Goal: Task Accomplishment & Management: Use online tool/utility

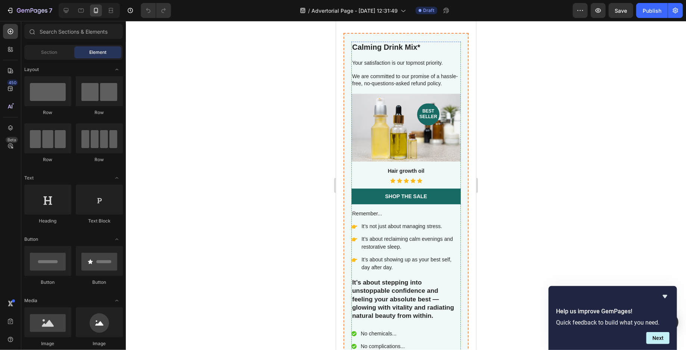
scroll to position [2068, 0]
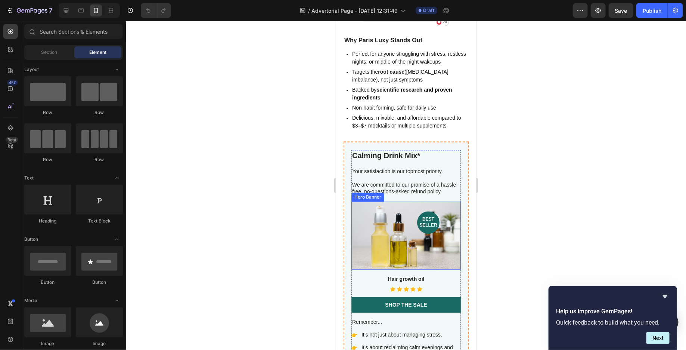
click at [444, 210] on div "Background Image" at bounding box center [405, 235] width 109 height 68
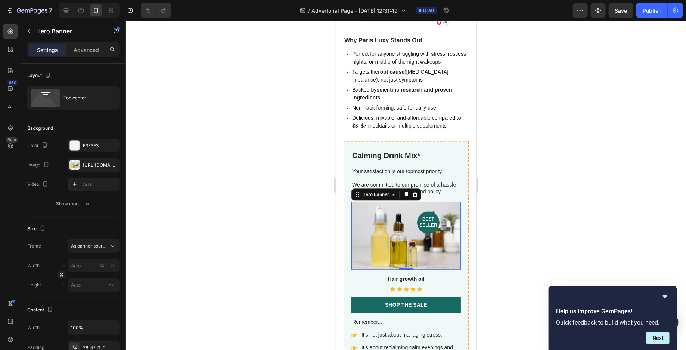
click at [432, 224] on div "Background Image" at bounding box center [405, 235] width 109 height 68
click at [429, 211] on h2 "best seller" at bounding box center [428, 222] width 22 height 22
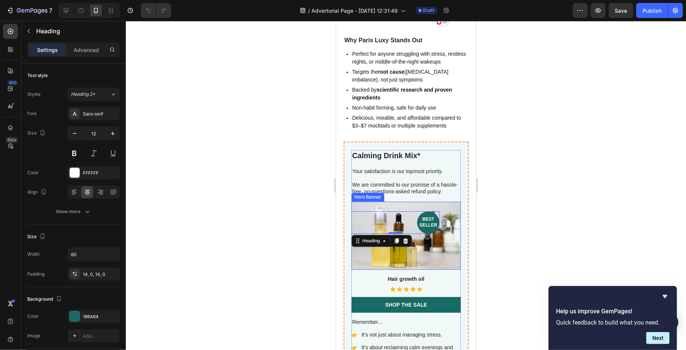
click at [435, 221] on div "Background Image" at bounding box center [405, 235] width 109 height 68
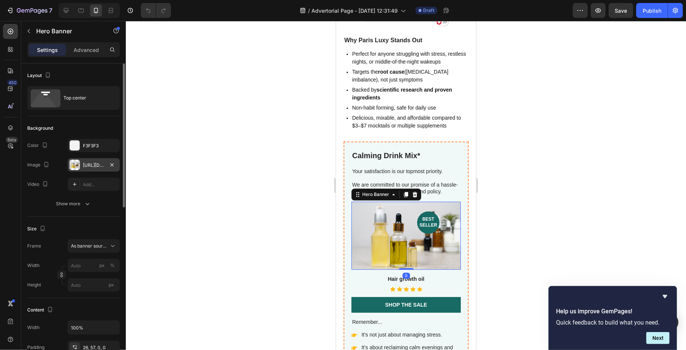
click at [92, 166] on div "[URL][DOMAIN_NAME]" at bounding box center [94, 165] width 22 height 7
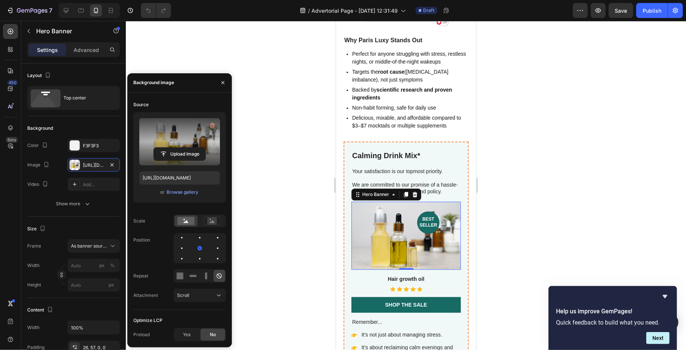
click at [171, 144] on label at bounding box center [179, 141] width 81 height 47
click at [171, 148] on input "file" at bounding box center [180, 154] width 52 height 13
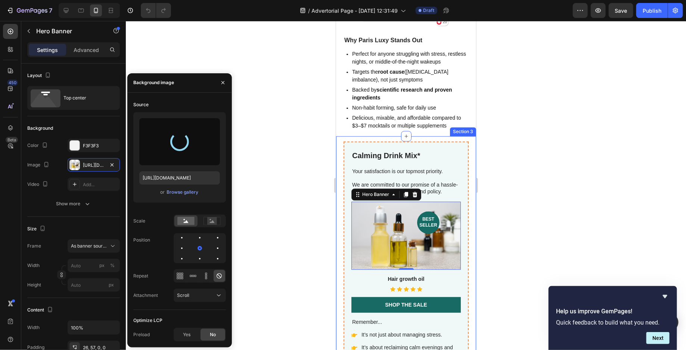
type input "[URL][DOMAIN_NAME]"
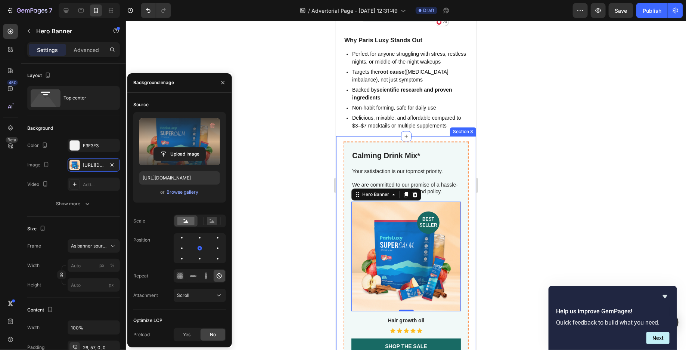
click at [561, 207] on div at bounding box center [406, 185] width 560 height 329
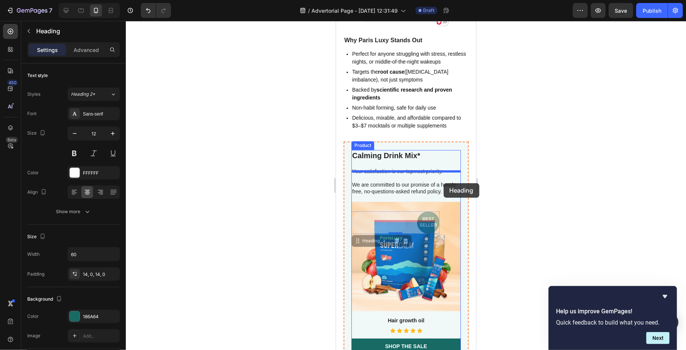
drag, startPoint x: 426, startPoint y: 191, endPoint x: 443, endPoint y: 183, distance: 19.1
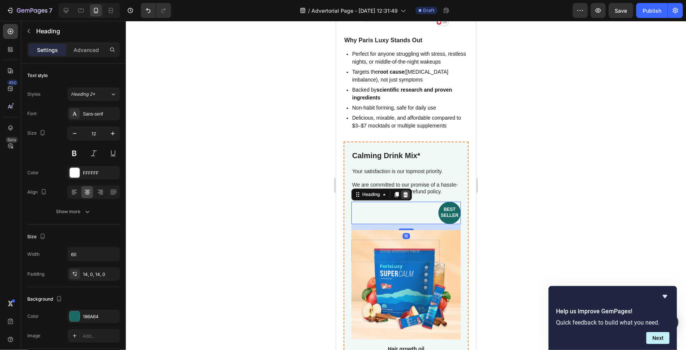
click at [405, 192] on icon at bounding box center [405, 194] width 5 height 5
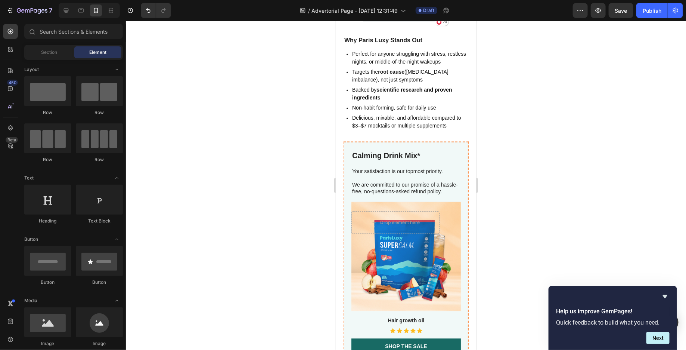
click at [539, 186] on div at bounding box center [406, 185] width 560 height 329
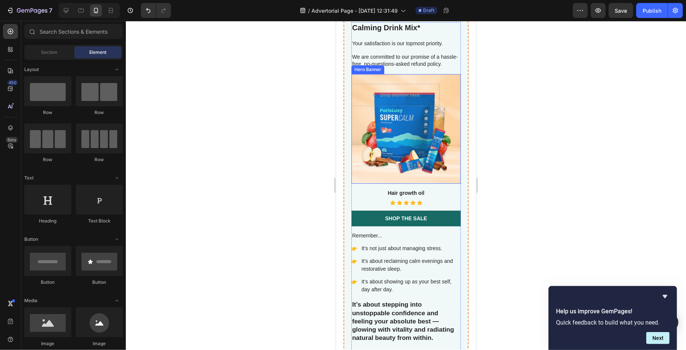
scroll to position [2166, 0]
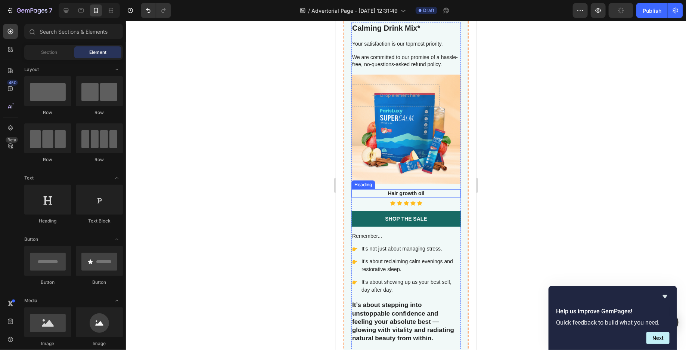
click at [403, 191] on h3 "Hair growth oil" at bounding box center [405, 193] width 109 height 8
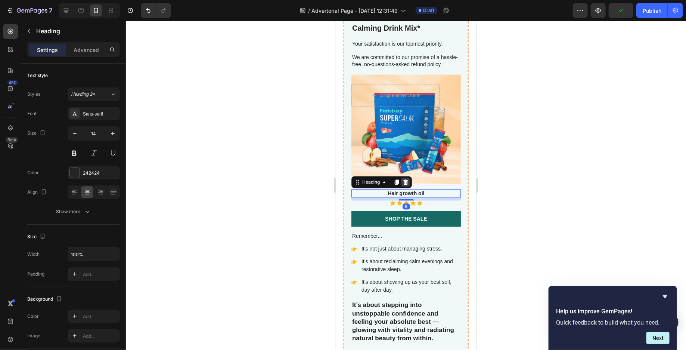
click at [404, 180] on icon at bounding box center [405, 181] width 5 height 5
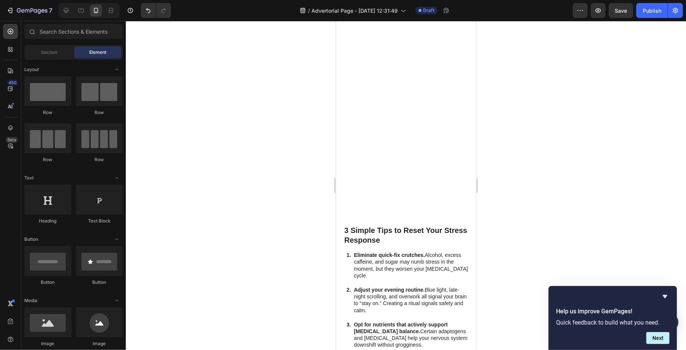
scroll to position [1071, 0]
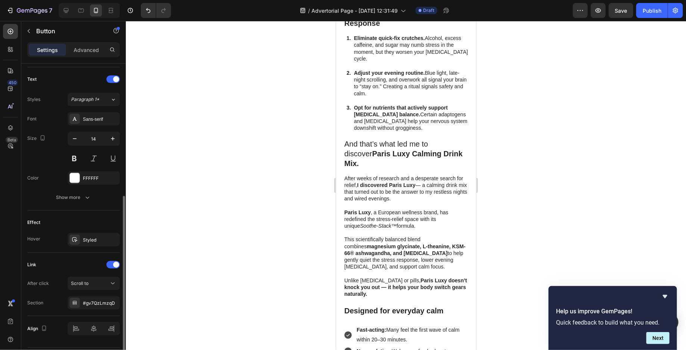
scroll to position [265, 0]
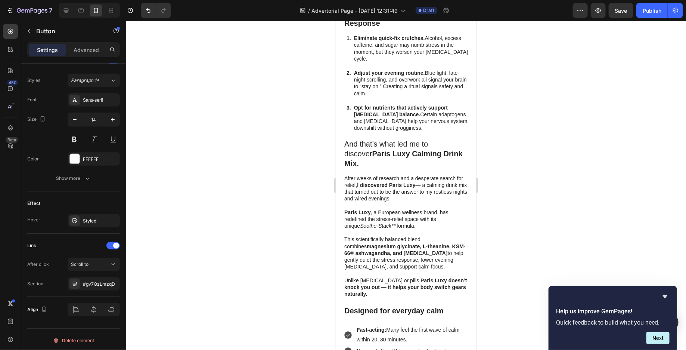
click at [81, 54] on div "Advanced" at bounding box center [86, 50] width 37 height 12
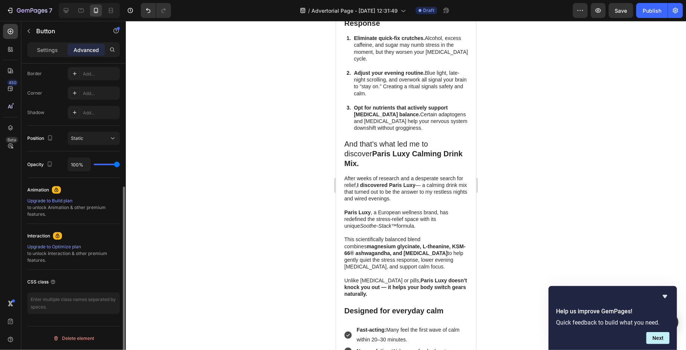
scroll to position [209, 0]
click at [52, 47] on p "Settings" at bounding box center [47, 50] width 21 height 8
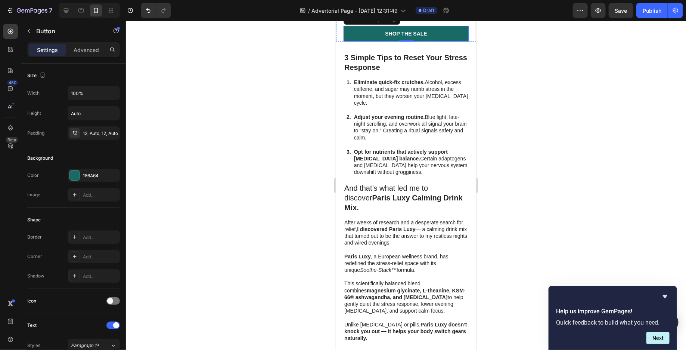
scroll to position [1046, 0]
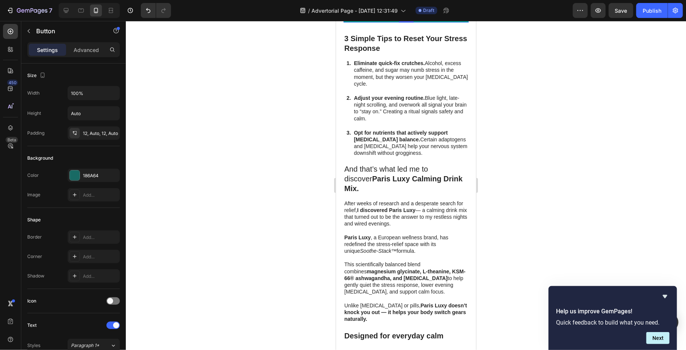
click at [374, 22] on link "Shop the Sale" at bounding box center [405, 14] width 125 height 16
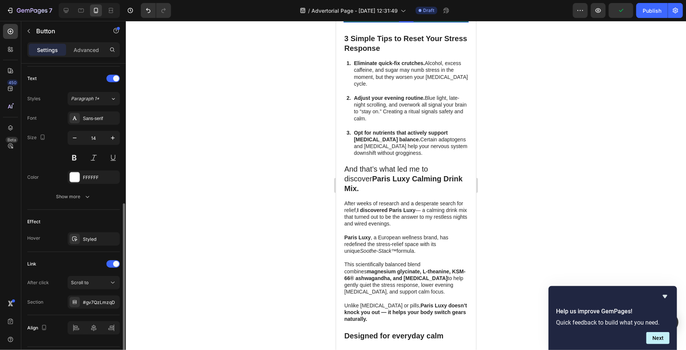
scroll to position [255, 0]
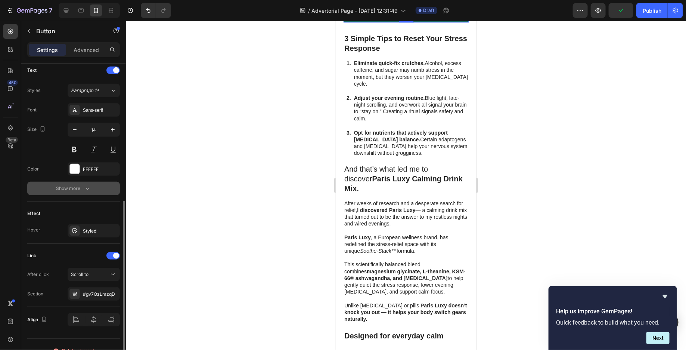
click at [85, 185] on icon "button" at bounding box center [87, 188] width 7 height 7
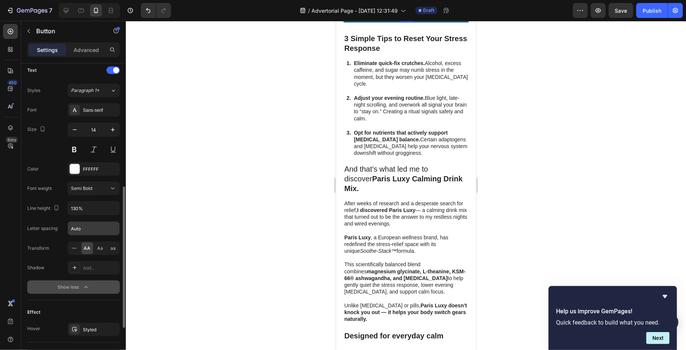
scroll to position [363, 0]
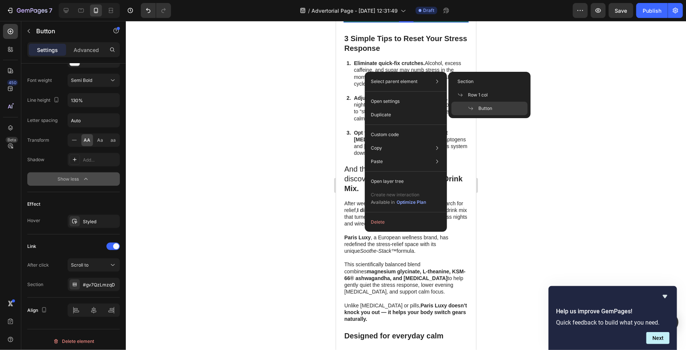
click at [531, 175] on div at bounding box center [406, 185] width 560 height 329
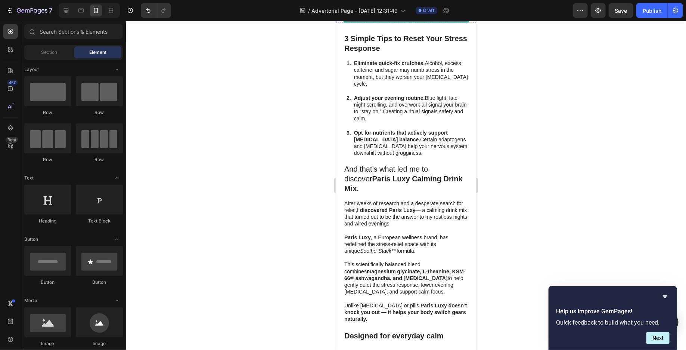
click at [449, 22] on link "Shop the Sale" at bounding box center [405, 14] width 125 height 16
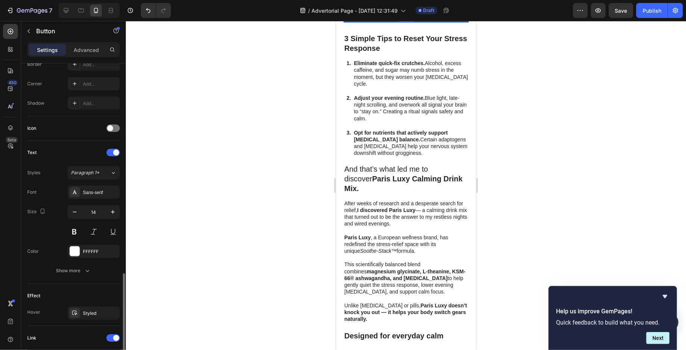
scroll to position [265, 0]
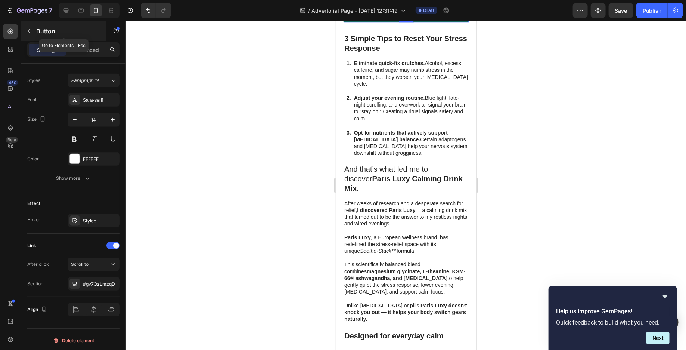
click at [32, 33] on button "button" at bounding box center [29, 31] width 12 height 12
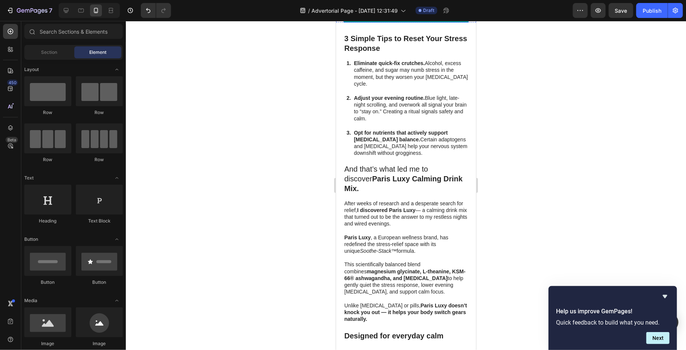
click at [350, 22] on link "Shop the Sale" at bounding box center [405, 14] width 125 height 16
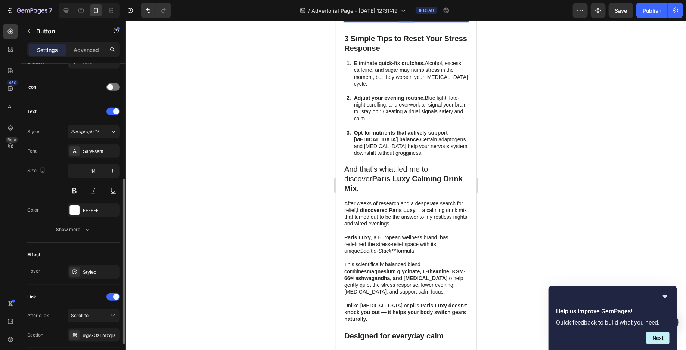
scroll to position [213, 0]
click at [85, 234] on button "Show more" at bounding box center [73, 229] width 93 height 13
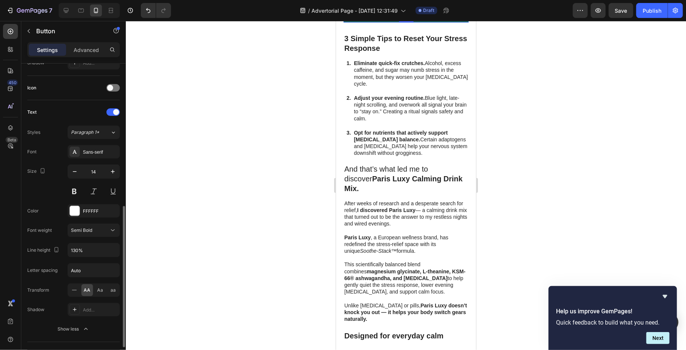
scroll to position [363, 0]
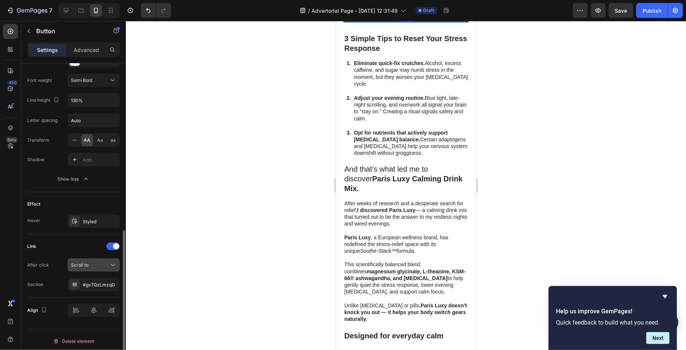
click at [95, 263] on div "Scroll to" at bounding box center [90, 265] width 38 height 7
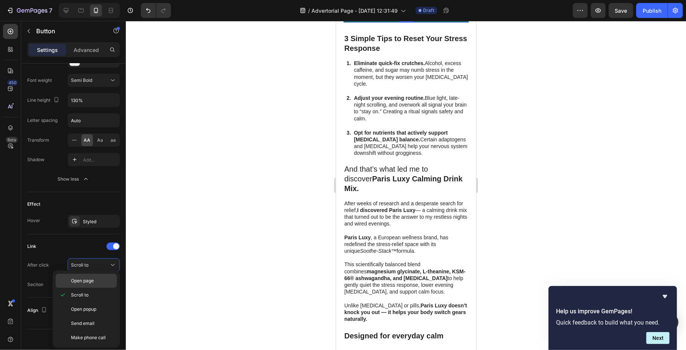
click at [94, 275] on div "Open page" at bounding box center [86, 280] width 61 height 14
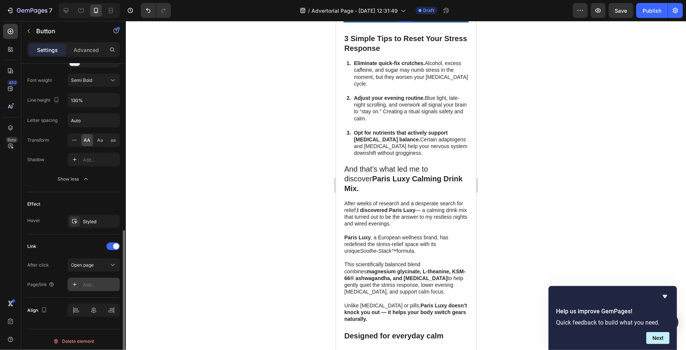
click at [99, 281] on div "Add..." at bounding box center [100, 284] width 35 height 7
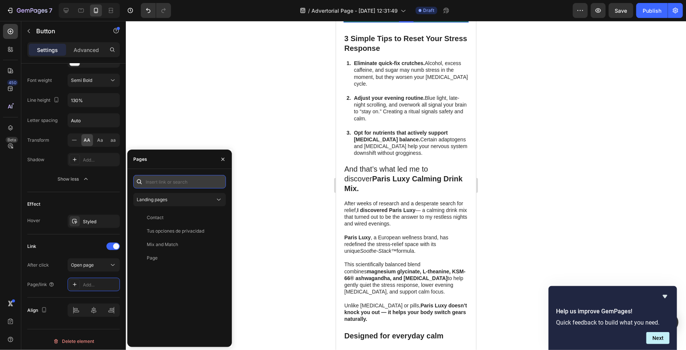
click at [185, 183] on input "text" at bounding box center [179, 181] width 93 height 13
paste input "[URL][DOMAIN_NAME]"
type input "[URL][DOMAIN_NAME]"
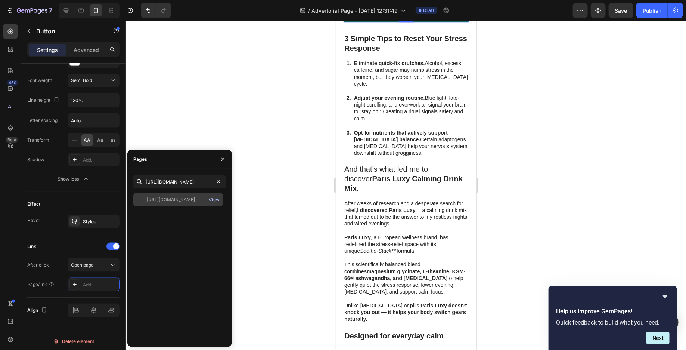
click at [210, 198] on div "View" at bounding box center [214, 199] width 11 height 7
click at [245, 86] on div at bounding box center [406, 185] width 560 height 329
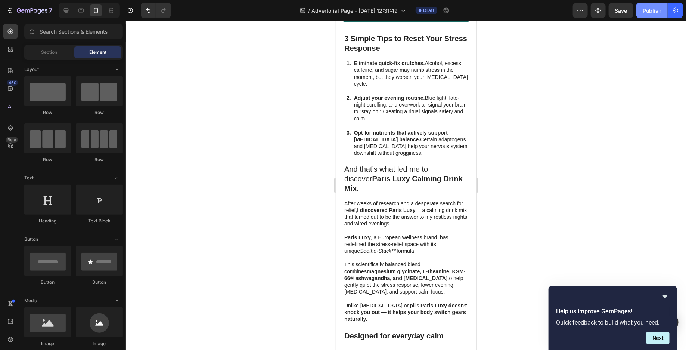
click at [644, 8] on div "Publish" at bounding box center [652, 11] width 19 height 8
click at [601, 12] on icon "button" at bounding box center [598, 10] width 7 height 7
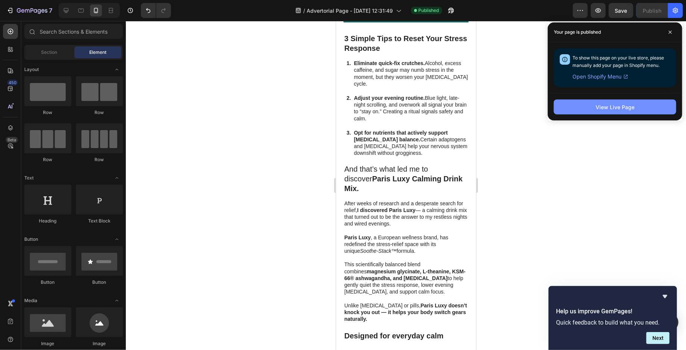
click at [612, 106] on div "View Live Page" at bounding box center [615, 107] width 39 height 8
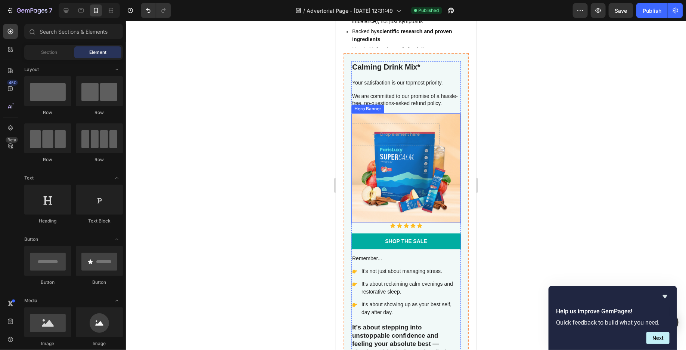
scroll to position [2125, 0]
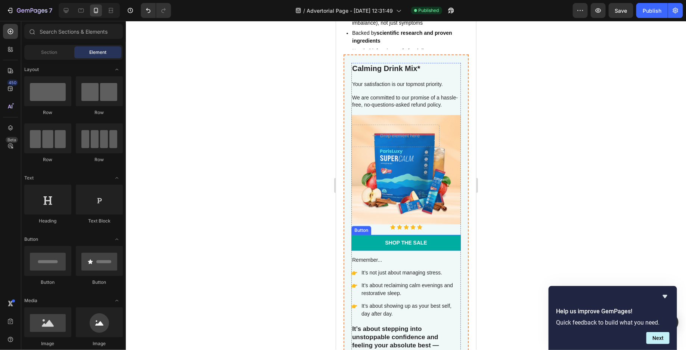
click at [367, 243] on link "Shop the Sale" at bounding box center [405, 242] width 109 height 16
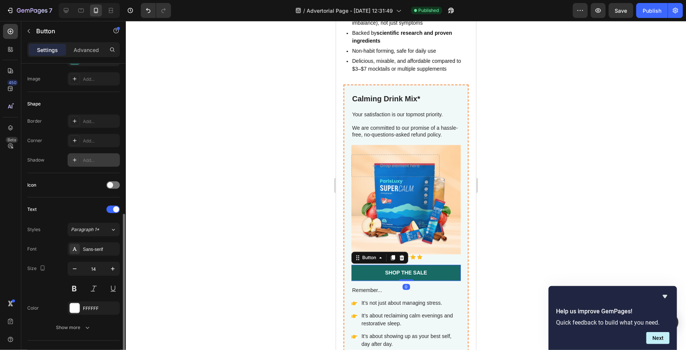
scroll to position [265, 0]
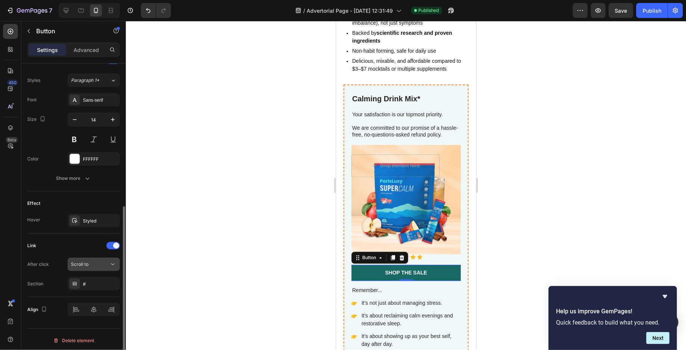
click at [95, 266] on button "Scroll to" at bounding box center [94, 263] width 52 height 13
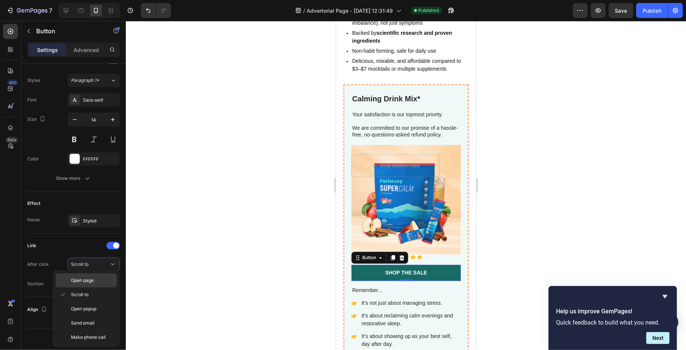
click at [93, 280] on span "Open page" at bounding box center [82, 280] width 23 height 7
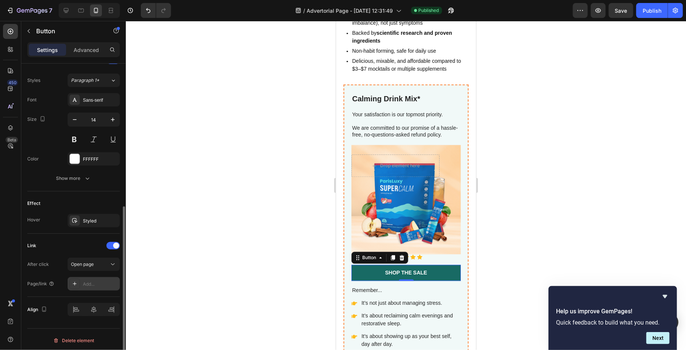
click at [99, 282] on div "Add..." at bounding box center [100, 284] width 35 height 7
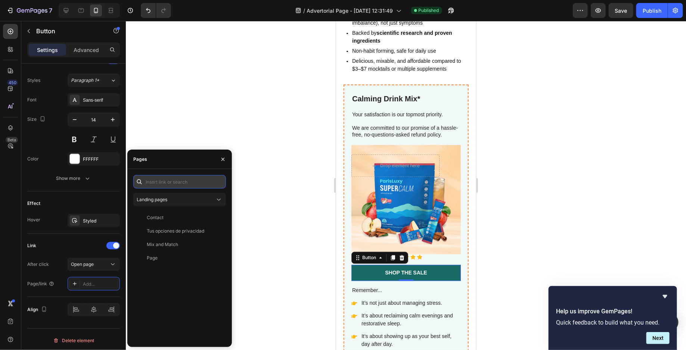
click at [195, 187] on input "text" at bounding box center [179, 181] width 93 height 13
paste input "[URL][DOMAIN_NAME]"
type input "[URL][DOMAIN_NAME]"
click at [262, 183] on div at bounding box center [406, 185] width 560 height 329
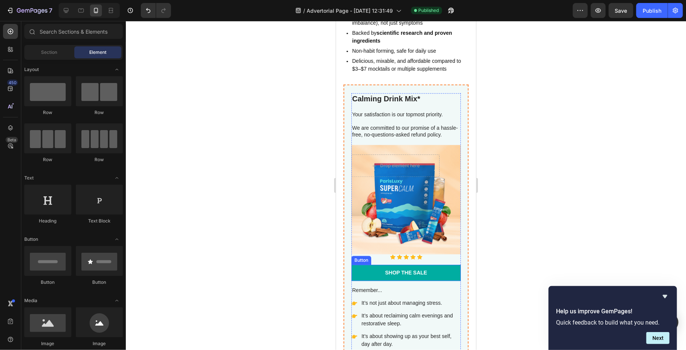
click at [369, 264] on button "Shop the Sale" at bounding box center [405, 272] width 109 height 16
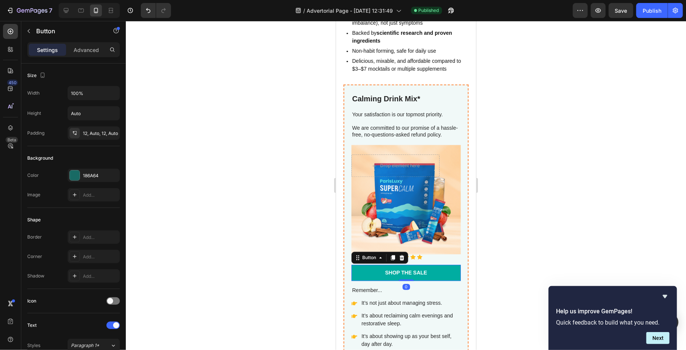
click at [369, 264] on button "Shop the Sale" at bounding box center [405, 272] width 109 height 16
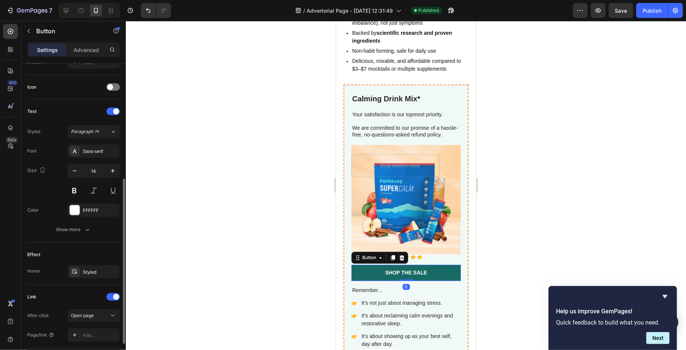
scroll to position [265, 0]
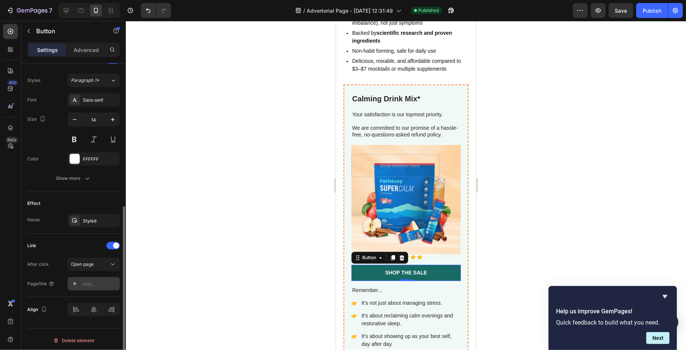
click at [89, 281] on div "Add..." at bounding box center [100, 284] width 35 height 7
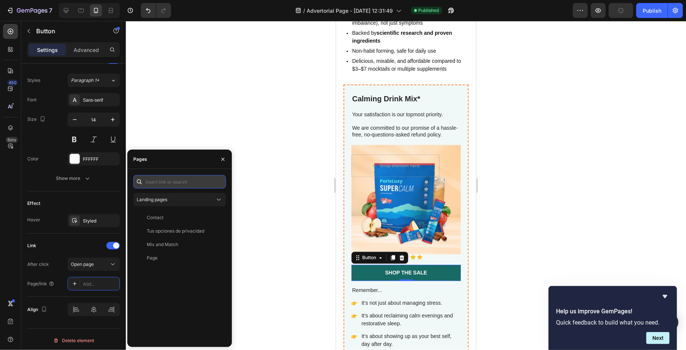
click at [184, 182] on input "text" at bounding box center [179, 181] width 93 height 13
paste input "[URL][DOMAIN_NAME]"
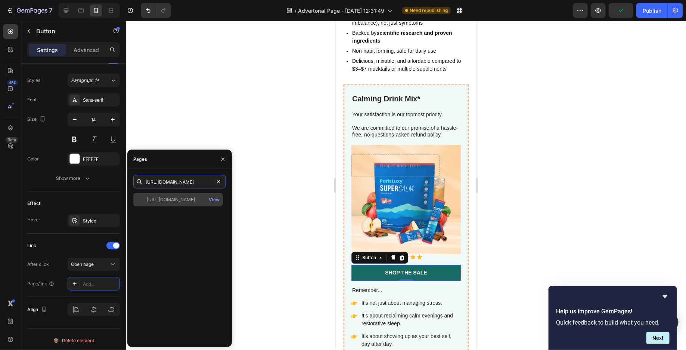
type input "[URL][DOMAIN_NAME]"
click at [185, 202] on div "[URL][DOMAIN_NAME]" at bounding box center [171, 199] width 48 height 7
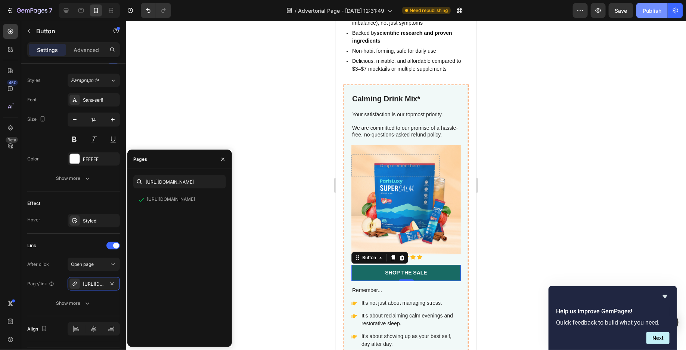
click at [661, 7] on div "Publish" at bounding box center [652, 11] width 19 height 8
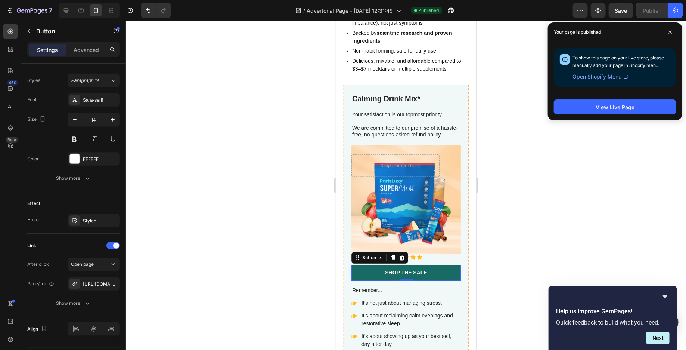
click at [591, 77] on span "Open Shopify Menu" at bounding box center [597, 76] width 49 height 9
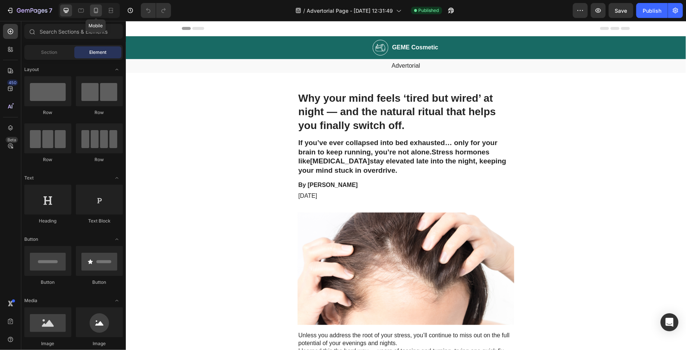
click at [95, 12] on icon at bounding box center [96, 12] width 2 height 1
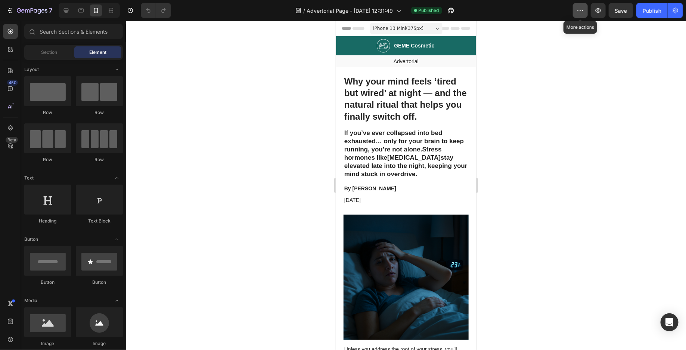
click at [584, 11] on icon "button" at bounding box center [580, 10] width 7 height 7
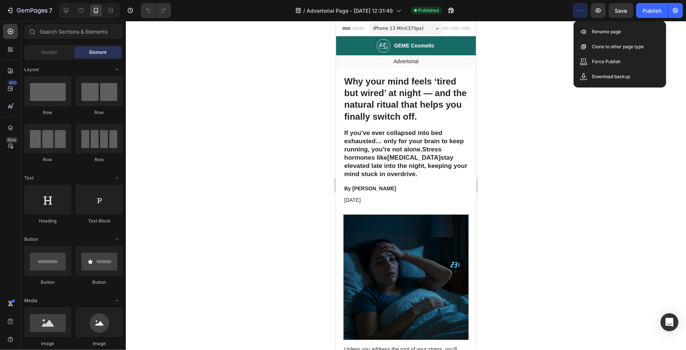
click at [550, 44] on div at bounding box center [406, 185] width 560 height 329
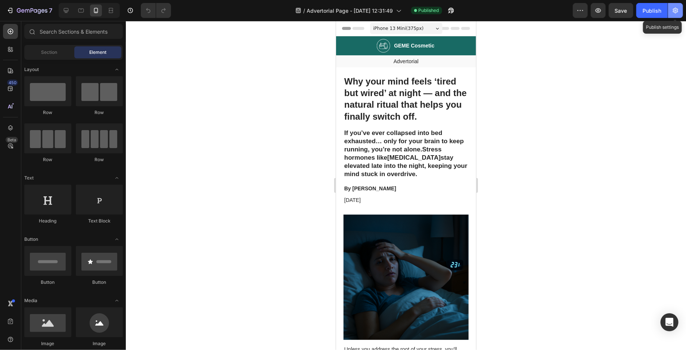
click at [674, 7] on icon "button" at bounding box center [675, 10] width 7 height 7
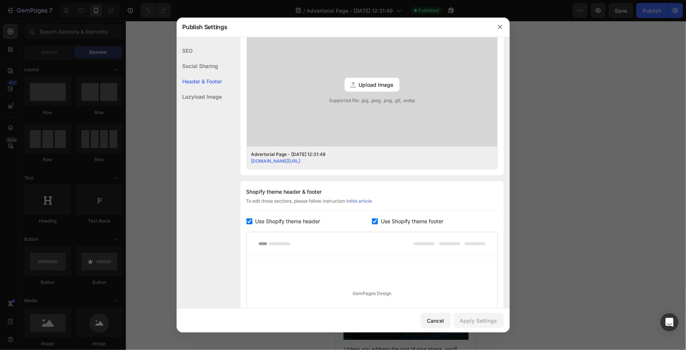
scroll to position [211, 0]
click at [498, 26] on icon "button" at bounding box center [500, 27] width 6 height 6
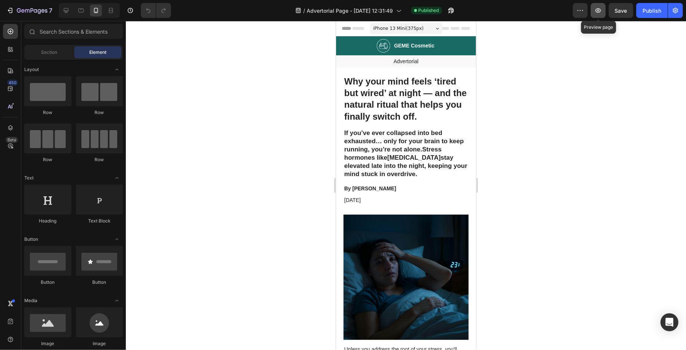
click at [599, 11] on icon "button" at bounding box center [598, 10] width 2 height 2
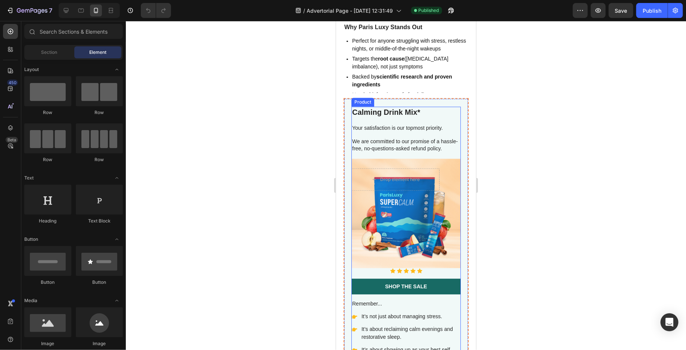
scroll to position [2081, 0]
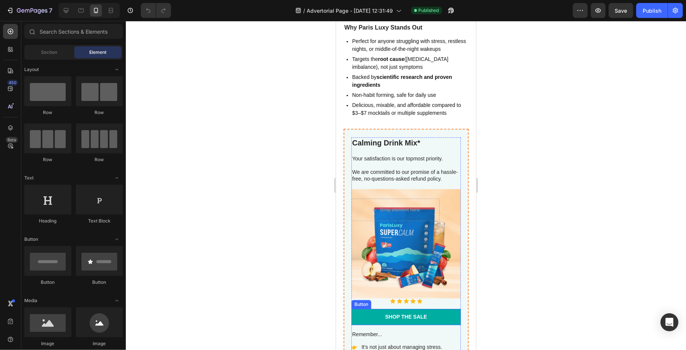
click at [371, 308] on link "Shop the Sale" at bounding box center [405, 316] width 109 height 16
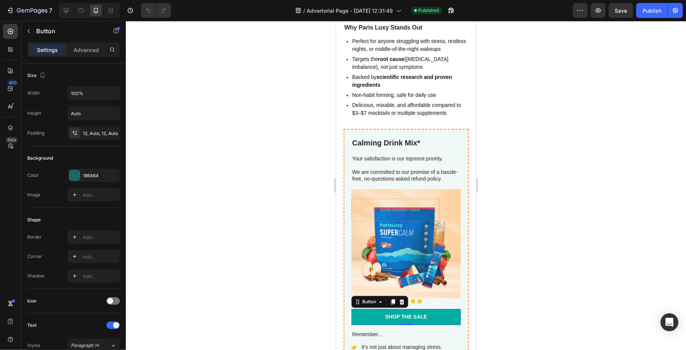
click at [371, 308] on link "Shop the Sale" at bounding box center [405, 316] width 109 height 16
click at [362, 308] on link "Shop the Sale" at bounding box center [405, 316] width 109 height 16
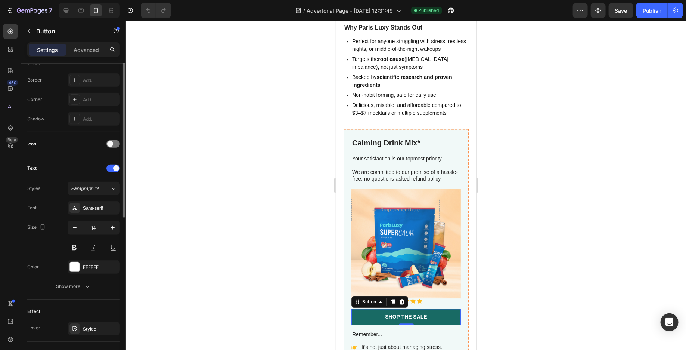
scroll to position [284, 0]
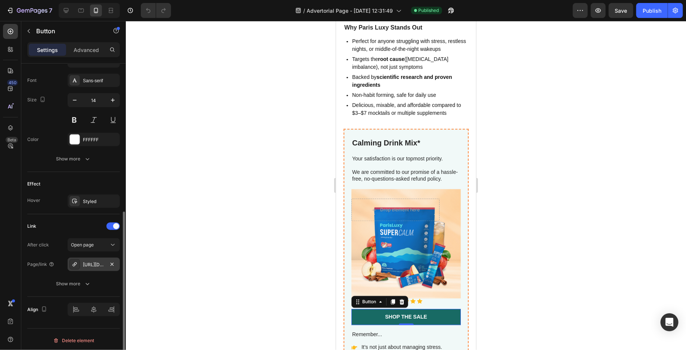
click at [96, 265] on div "[URL][DOMAIN_NAME]" at bounding box center [94, 264] width 22 height 7
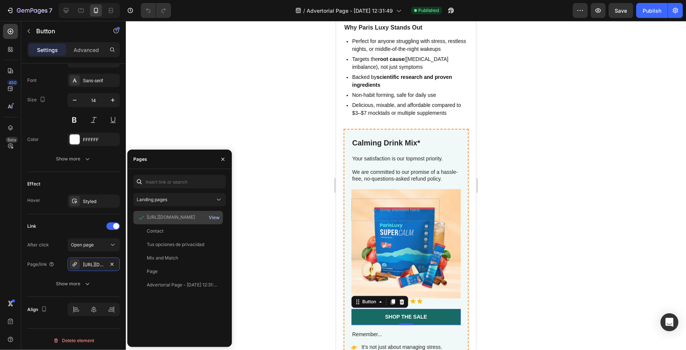
click at [214, 218] on div "View" at bounding box center [214, 217] width 11 height 7
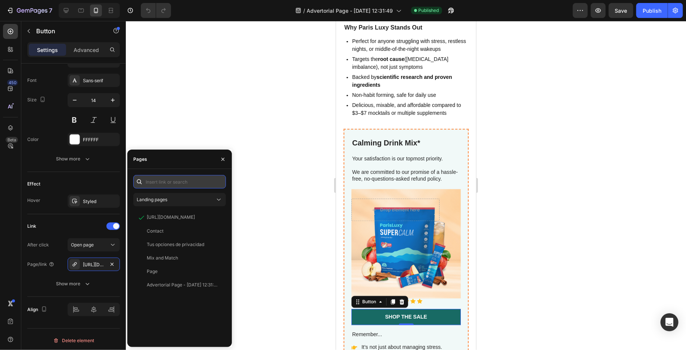
click at [202, 183] on input "text" at bounding box center [179, 181] width 93 height 13
paste input "[URL][DOMAIN_NAME]"
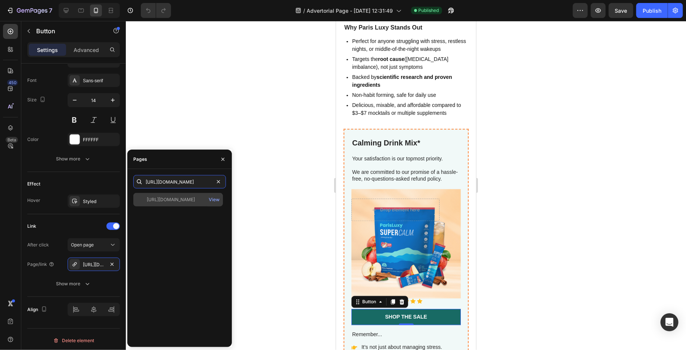
type input "[URL][DOMAIN_NAME]"
click at [195, 202] on div "[URL][DOMAIN_NAME]" at bounding box center [171, 199] width 48 height 7
click at [216, 199] on div "View" at bounding box center [214, 199] width 11 height 7
click at [660, 17] on button "Publish" at bounding box center [652, 10] width 31 height 15
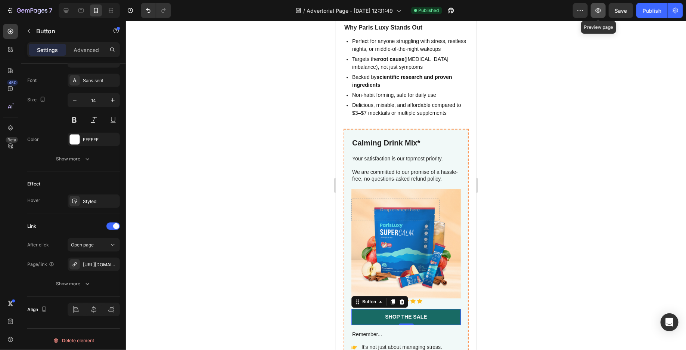
click at [599, 5] on button "button" at bounding box center [598, 10] width 15 height 15
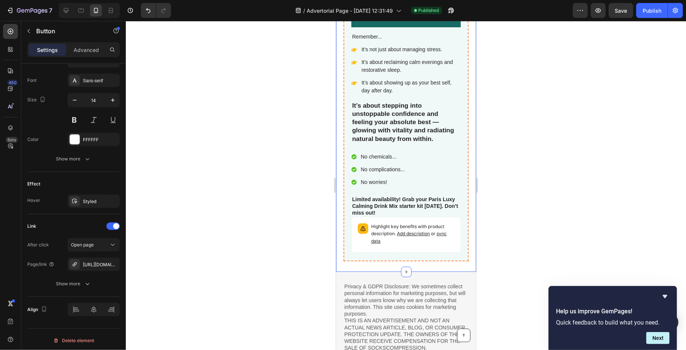
scroll to position [2245, 0]
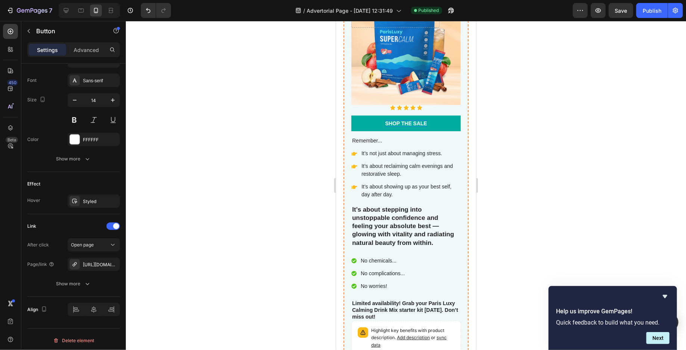
click at [410, 121] on div "Shop the Sale" at bounding box center [406, 123] width 42 height 7
click at [410, 121] on p "Shop the Sale" at bounding box center [406, 123] width 42 height 7
click at [414, 124] on p "check the avilabilty" at bounding box center [406, 123] width 62 height 7
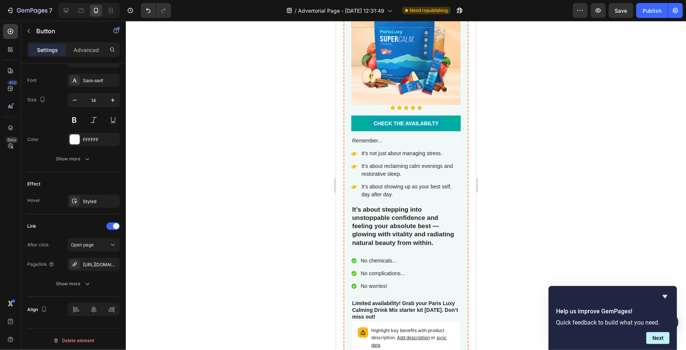
click at [420, 120] on p "check the availabilty" at bounding box center [405, 123] width 65 height 7
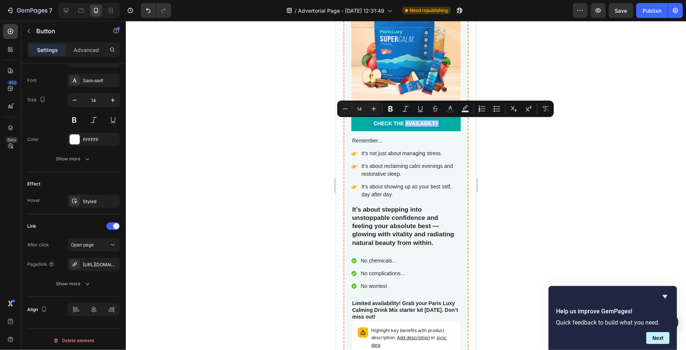
copy p "check the availabilty"
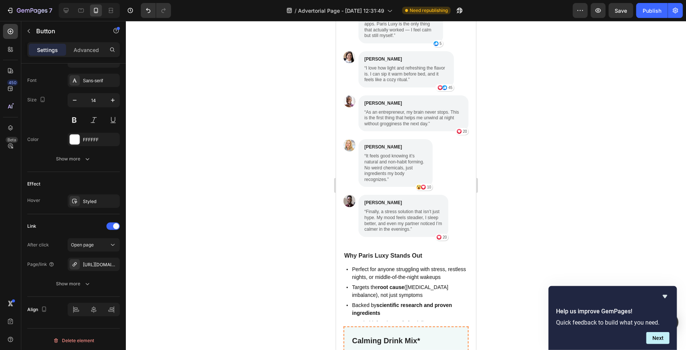
type input "16"
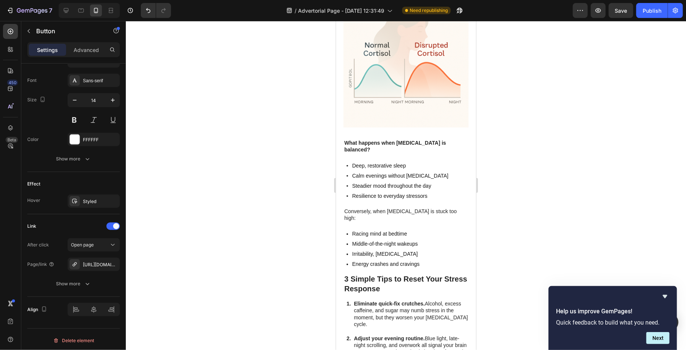
scroll to position [1023, 0]
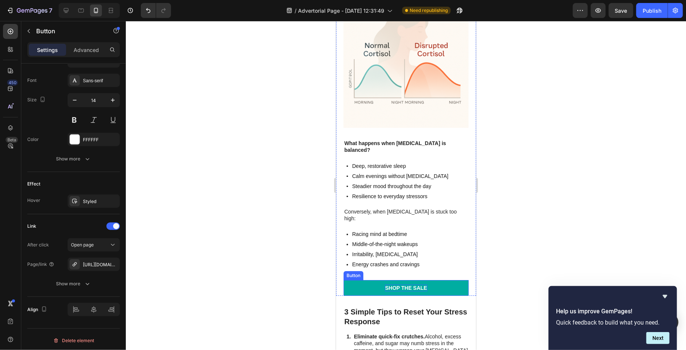
click at [409, 284] on div "Shop the Sale" at bounding box center [406, 287] width 42 height 7
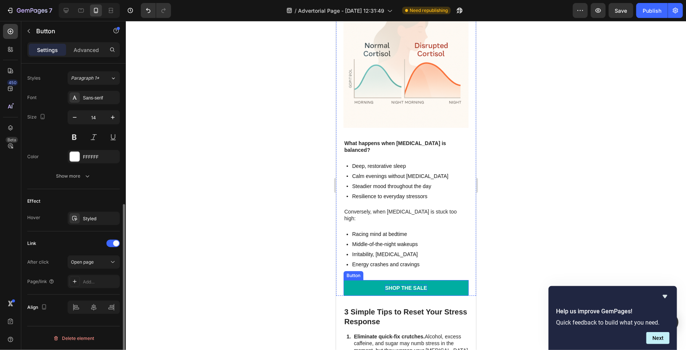
scroll to position [265, 0]
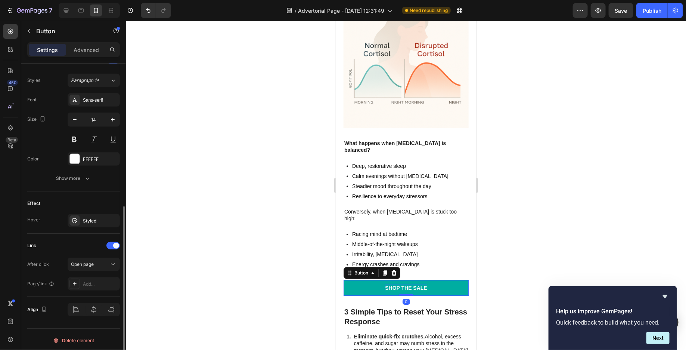
click at [411, 284] on div "Shop the Sale" at bounding box center [406, 287] width 42 height 7
click at [411, 284] on p "Shop the Sale" at bounding box center [406, 287] width 42 height 7
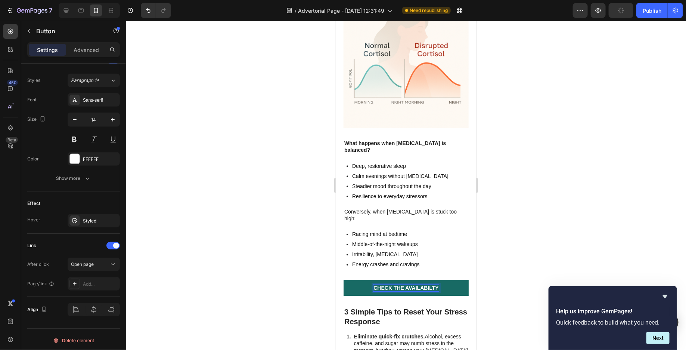
click at [567, 199] on div at bounding box center [406, 185] width 560 height 329
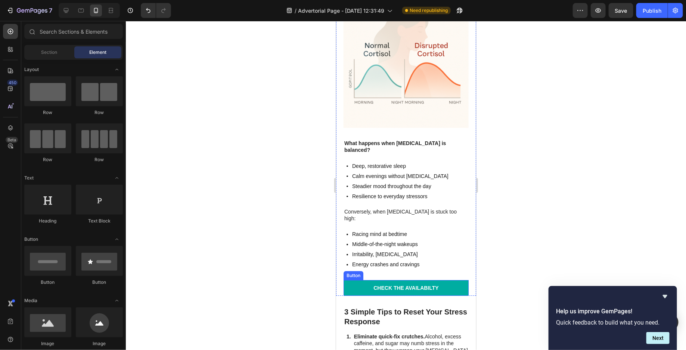
click at [354, 279] on button "check the availabilty" at bounding box center [405, 287] width 125 height 16
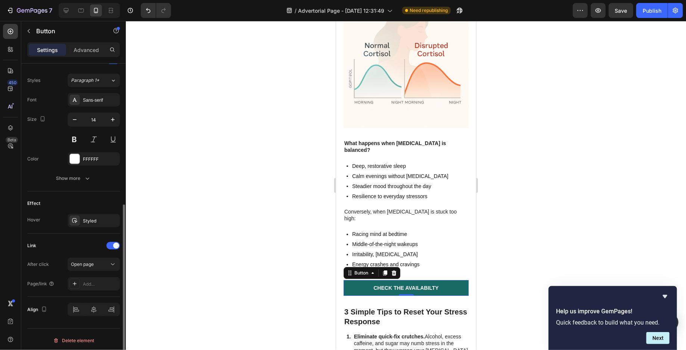
scroll to position [264, 0]
click at [98, 282] on div "Add..." at bounding box center [100, 285] width 35 height 7
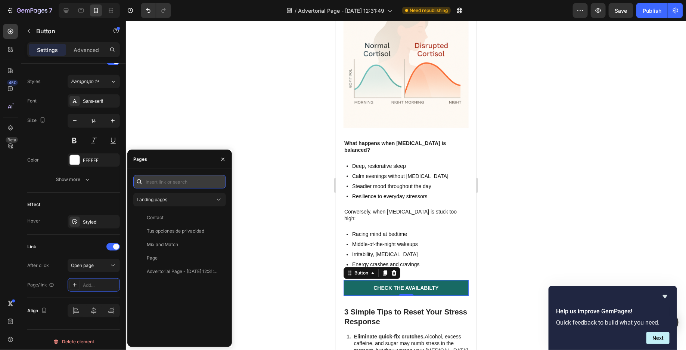
click at [198, 180] on input "text" at bounding box center [179, 181] width 93 height 13
paste input "[URL][DOMAIN_NAME]"
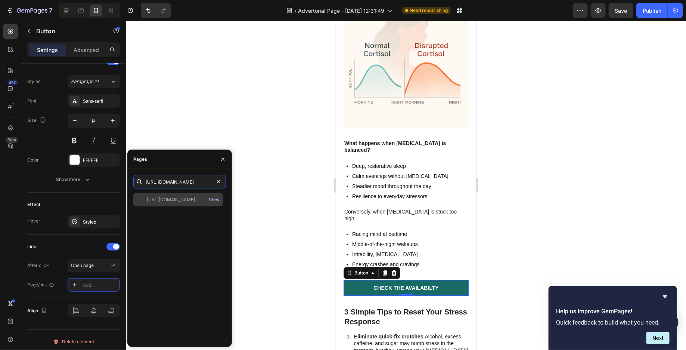
type input "[URL][DOMAIN_NAME]"
click at [213, 199] on div "View" at bounding box center [214, 199] width 11 height 7
click at [166, 201] on div "[URL][DOMAIN_NAME]" at bounding box center [171, 199] width 48 height 7
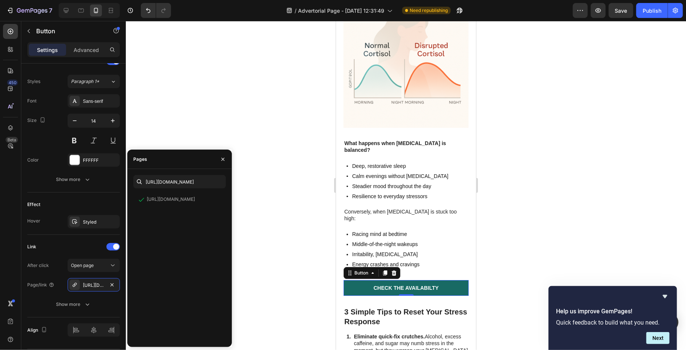
click at [257, 186] on div at bounding box center [406, 185] width 560 height 329
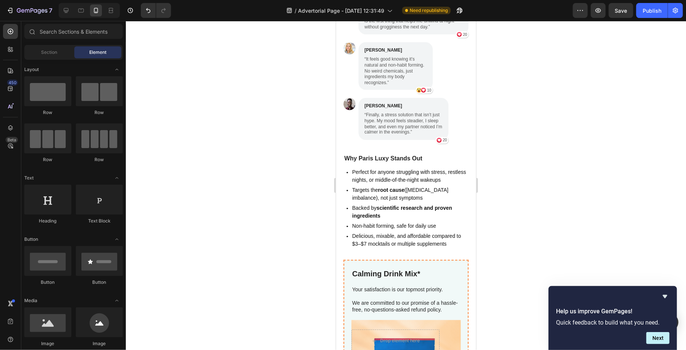
scroll to position [2702, 0]
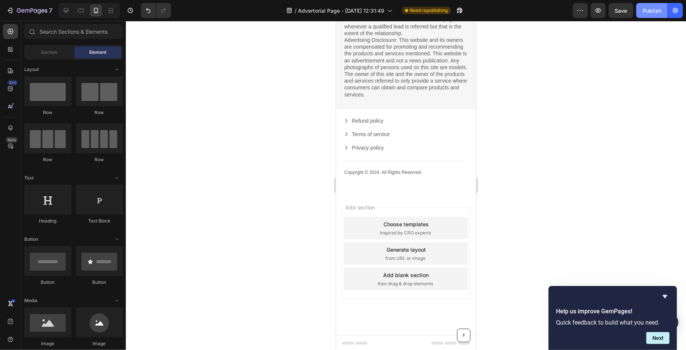
click at [659, 8] on div "Publish" at bounding box center [652, 11] width 19 height 8
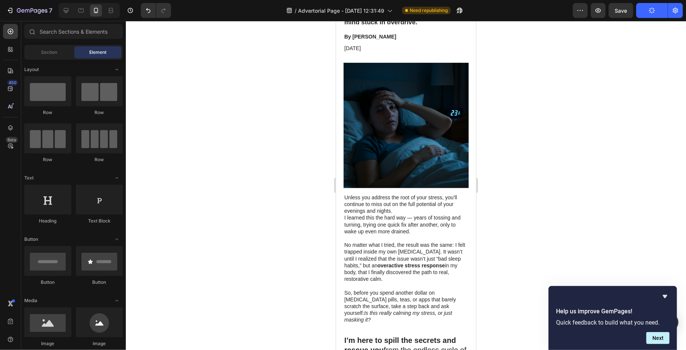
scroll to position [0, 0]
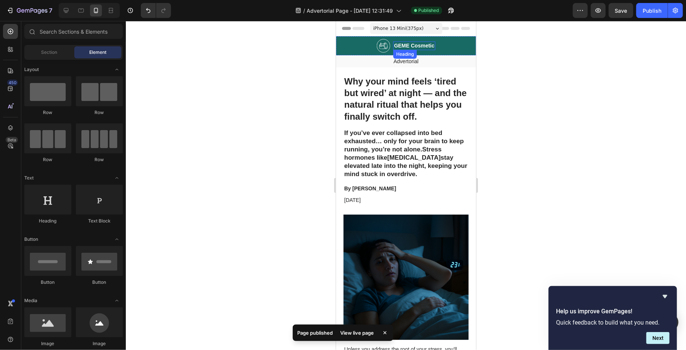
click at [411, 44] on h2 "GEME Cosmetic" at bounding box center [414, 45] width 42 height 8
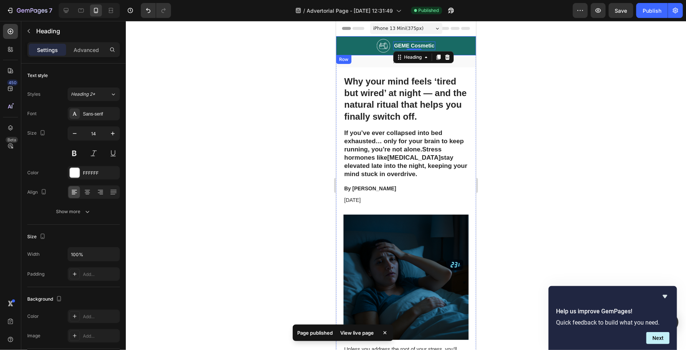
click at [535, 43] on div at bounding box center [406, 185] width 560 height 329
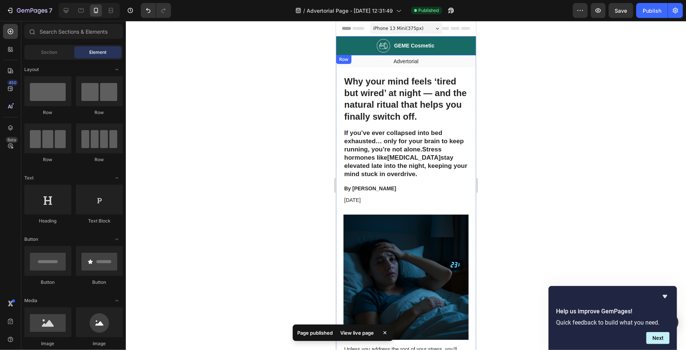
click at [463, 48] on div "Image GEME Cosmetic Heading Row" at bounding box center [406, 45] width 140 height 19
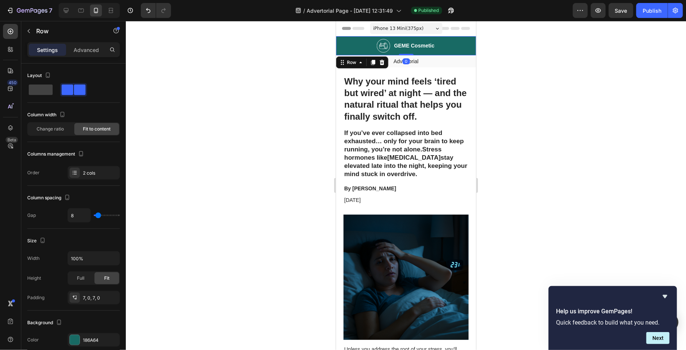
click at [460, 47] on div "Image GEME Cosmetic Heading Row 0" at bounding box center [406, 45] width 140 height 19
click at [383, 62] on icon at bounding box center [382, 61] width 5 height 5
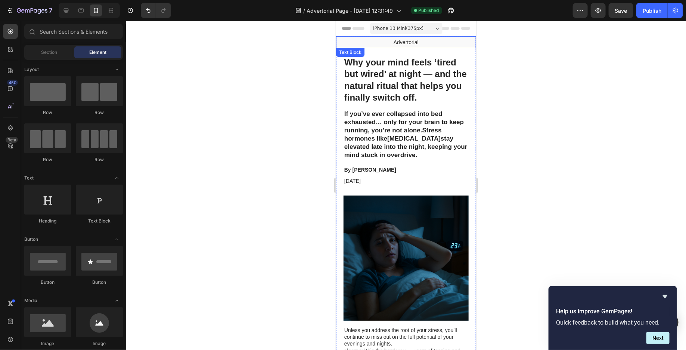
click at [431, 40] on p "Advertorial" at bounding box center [406, 41] width 139 height 7
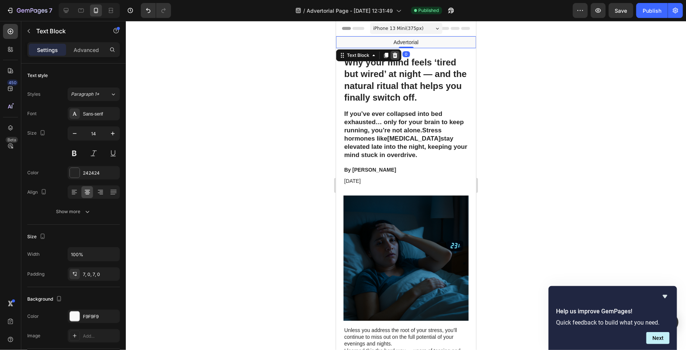
click at [394, 57] on icon at bounding box center [395, 54] width 5 height 5
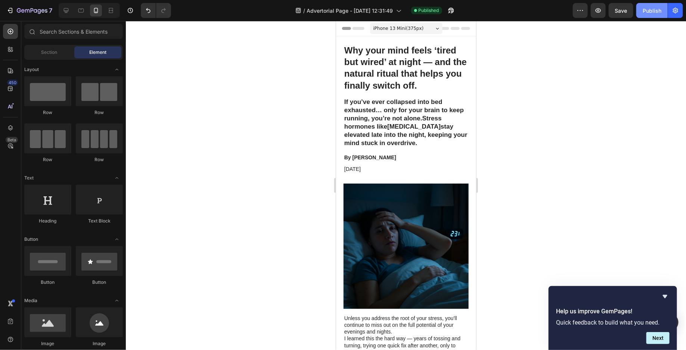
click at [649, 11] on div "Publish" at bounding box center [652, 11] width 19 height 8
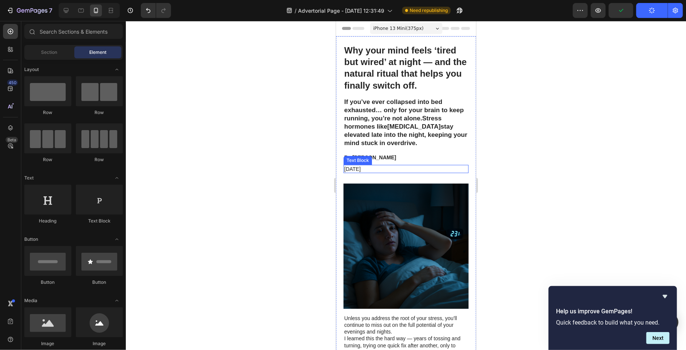
click at [404, 168] on p "[DATE]" at bounding box center [406, 168] width 124 height 7
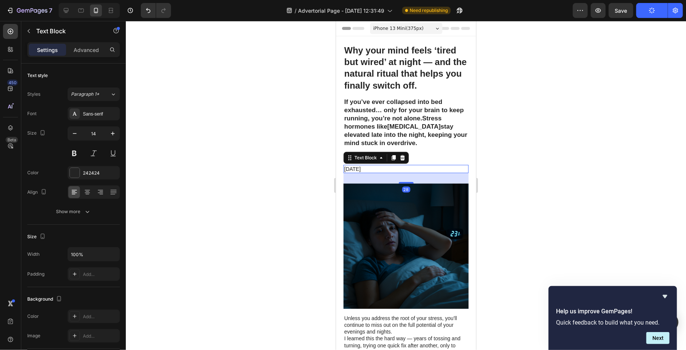
click at [393, 169] on p "[DATE]" at bounding box center [406, 168] width 124 height 7
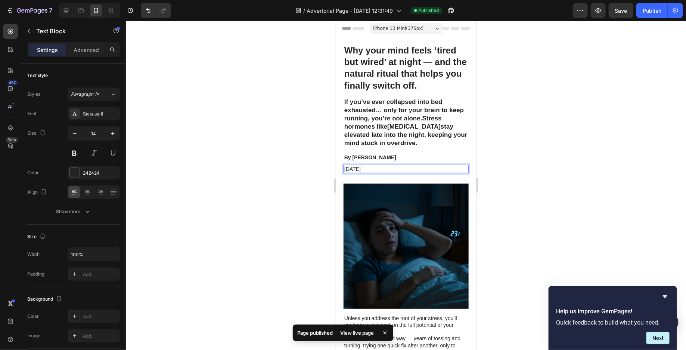
click at [356, 169] on p "November 6, 2025" at bounding box center [406, 168] width 124 height 7
click at [533, 147] on div at bounding box center [406, 185] width 560 height 329
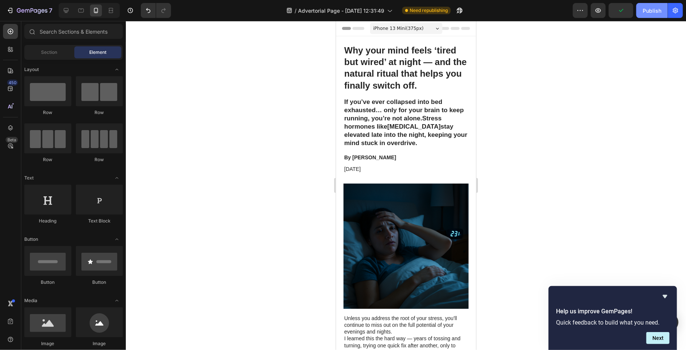
click at [659, 14] on div "Publish" at bounding box center [652, 11] width 19 height 8
click at [674, 10] on icon "button" at bounding box center [675, 11] width 5 height 6
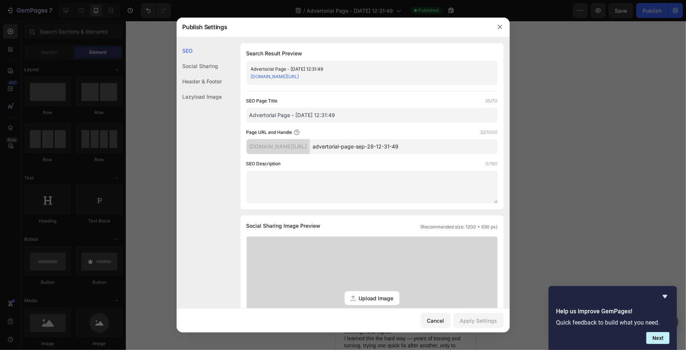
click at [398, 145] on input "advertorial-page-sep-28-12-31-49" at bounding box center [404, 146] width 188 height 15
click at [310, 151] on div "9gyzwq-yb.myshopify.com/pages/" at bounding box center [279, 146] width 64 height 15
click at [310, 143] on div "9gyzwq-yb.myshopify.com/pages/" at bounding box center [279, 146] width 64 height 15
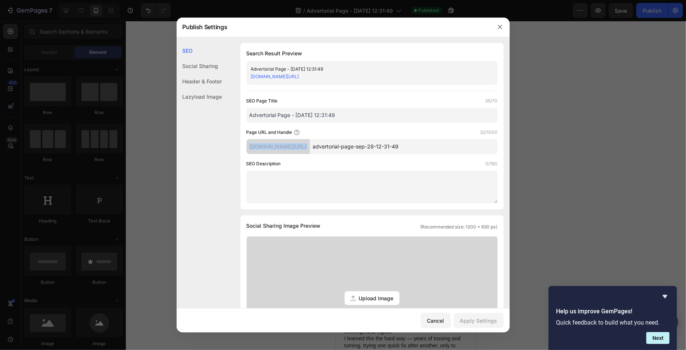
click at [202, 64] on div "Social Sharing" at bounding box center [200, 65] width 46 height 15
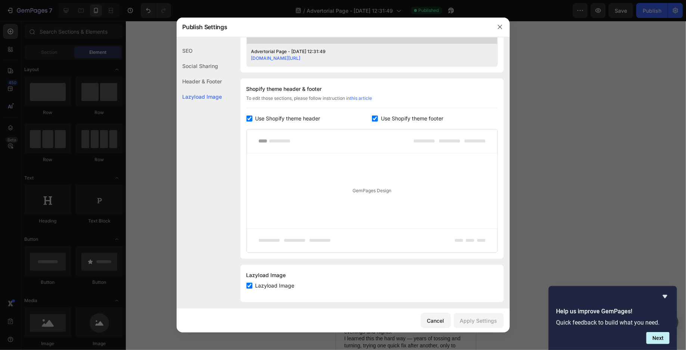
scroll to position [319, 0]
click at [247, 115] on input "checkbox" at bounding box center [250, 115] width 6 height 6
checkbox input "false"
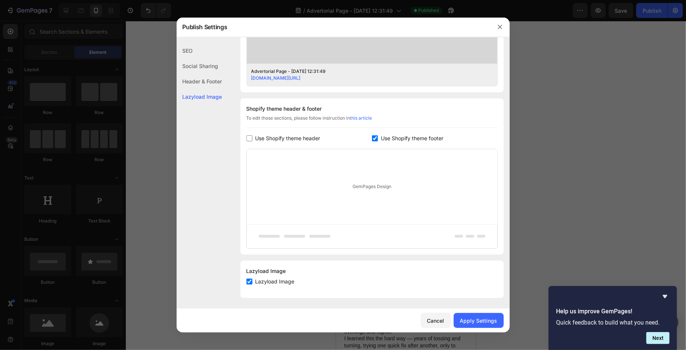
click at [378, 138] on label "Use Shopify theme footer" at bounding box center [410, 138] width 65 height 9
checkbox input "false"
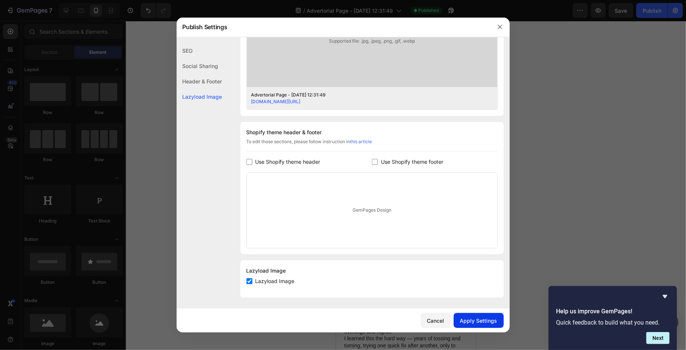
click at [463, 321] on div "Apply Settings" at bounding box center [478, 320] width 37 height 8
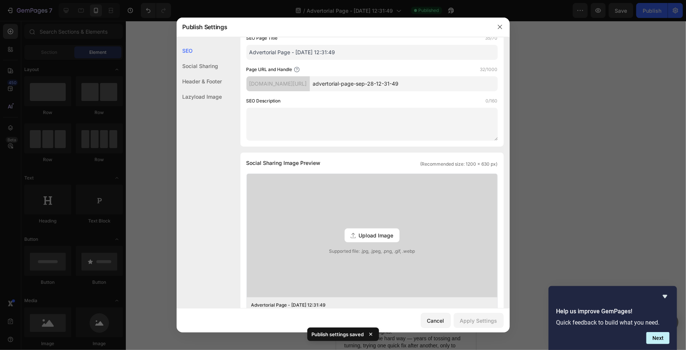
scroll to position [0, 0]
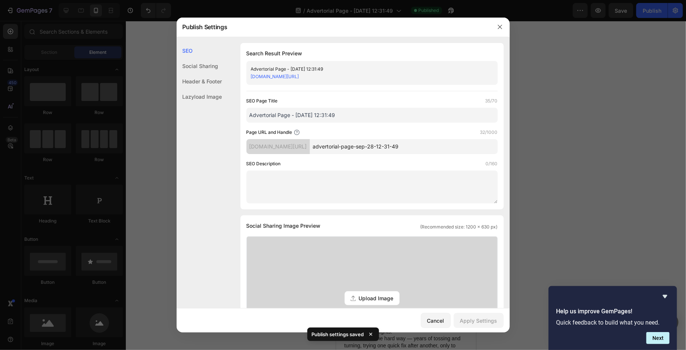
click at [356, 151] on input "advertorial-page-sep-28-12-31-49" at bounding box center [404, 146] width 188 height 15
click at [503, 26] on icon "button" at bounding box center [500, 27] width 6 height 6
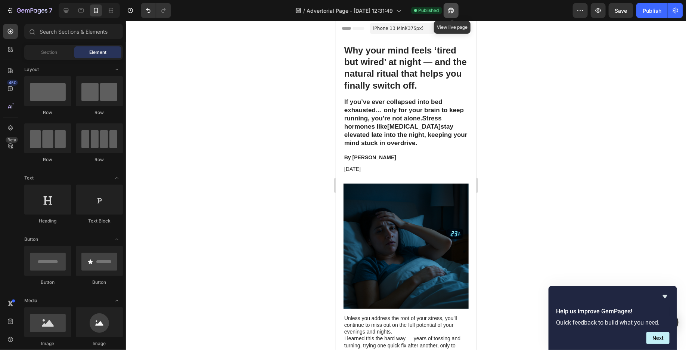
click at [454, 9] on icon "button" at bounding box center [451, 11] width 6 height 6
